Goal: Find specific page/section: Find specific page/section

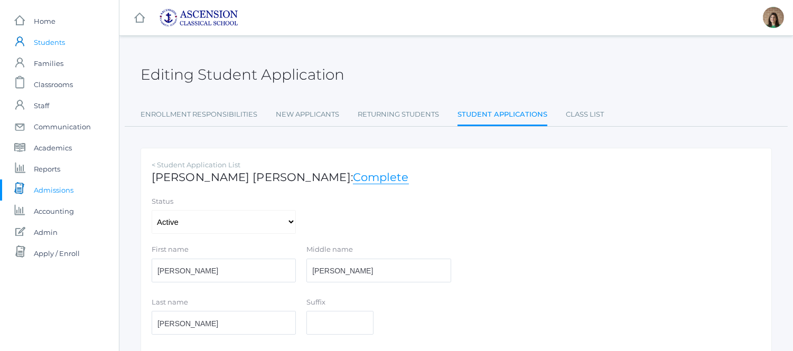
click at [50, 40] on span "Students" at bounding box center [49, 42] width 31 height 21
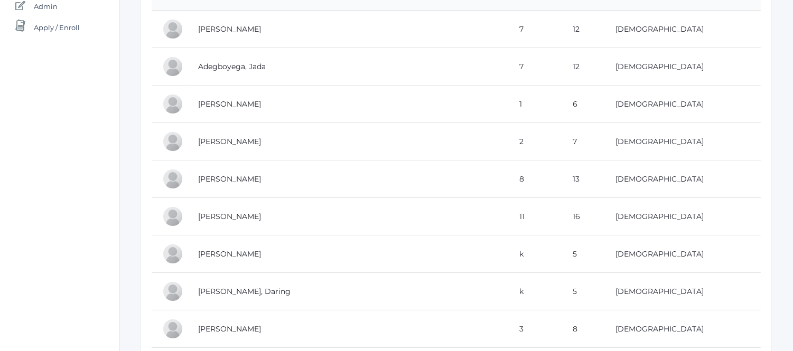
scroll to position [231, 0]
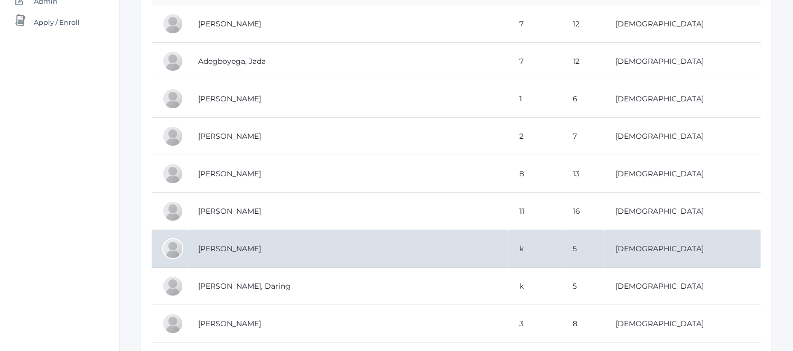
click at [299, 251] on td "Anderson, Oscar" at bounding box center [348, 249] width 321 height 38
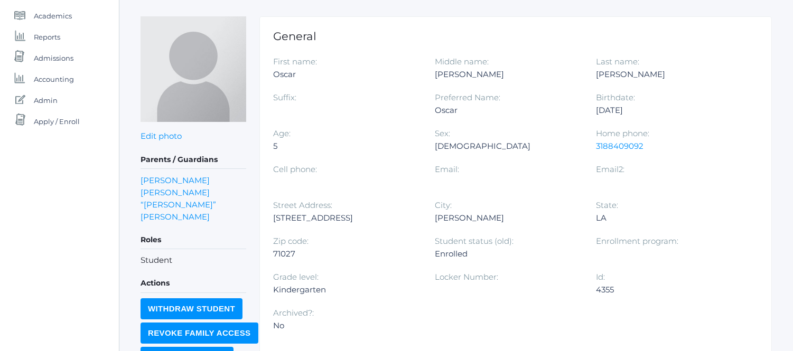
scroll to position [136, 0]
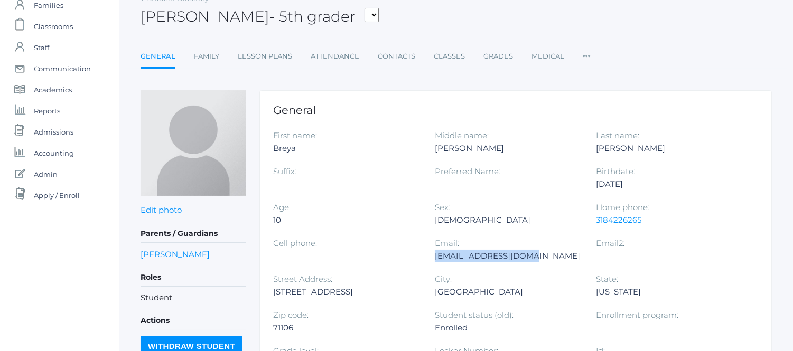
scroll to position [64, 0]
